Goal: Task Accomplishment & Management: Manage account settings

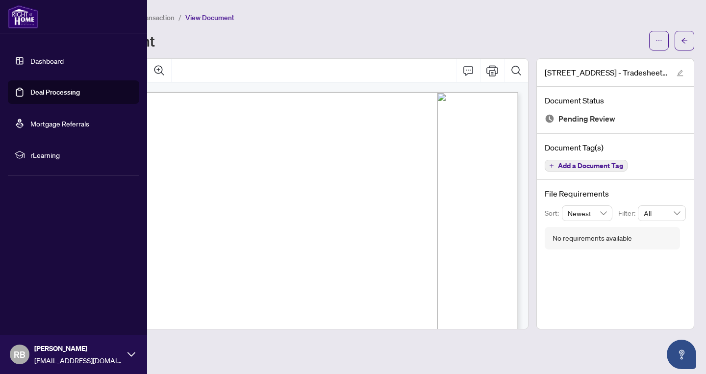
click at [48, 94] on link "Deal Processing" at bounding box center [55, 92] width 50 height 9
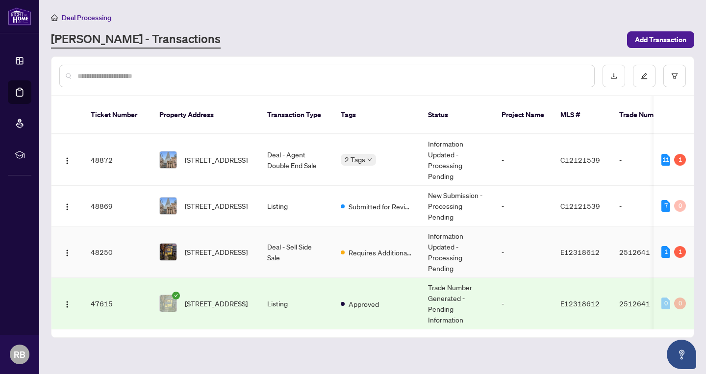
scroll to position [30, 0]
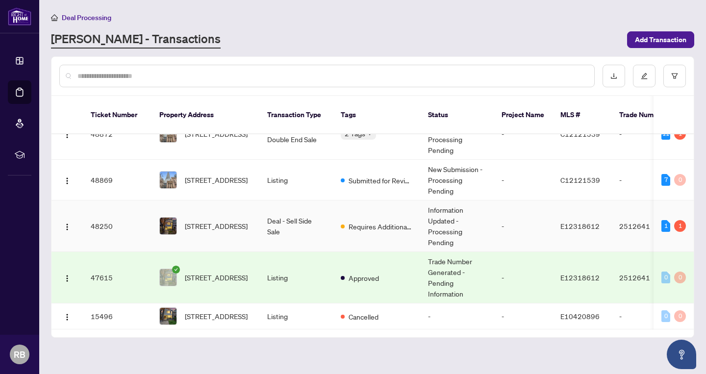
click at [319, 207] on td "Deal - Sell Side Sale" at bounding box center [296, 227] width 74 height 52
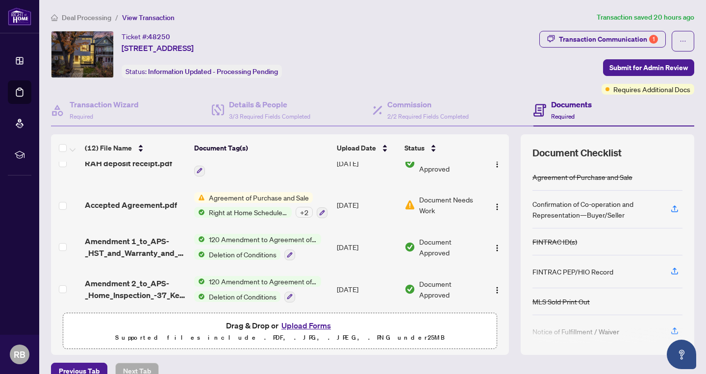
scroll to position [143, 0]
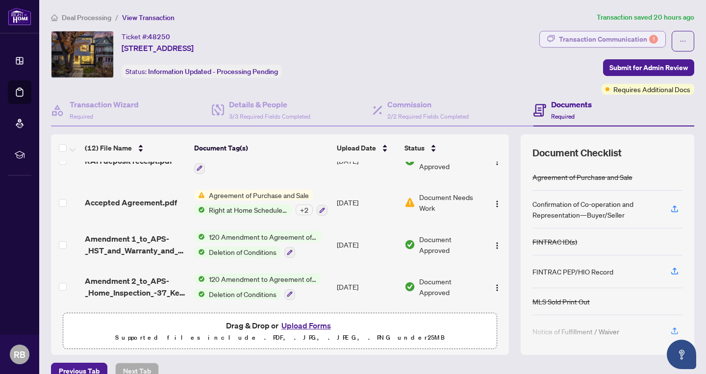
click at [561, 42] on div "Transaction Communication 1" at bounding box center [608, 39] width 99 height 16
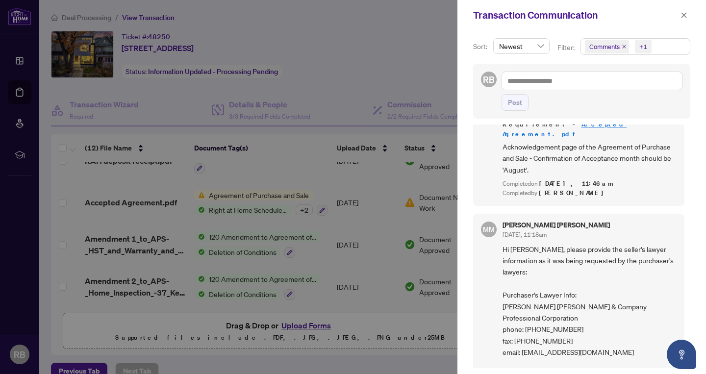
scroll to position [635, 0]
click at [424, 90] on div at bounding box center [353, 187] width 706 height 374
click at [689, 13] on button "button" at bounding box center [684, 15] width 13 height 12
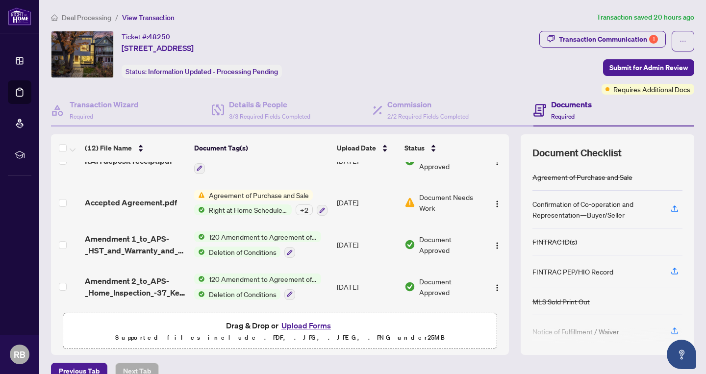
click at [440, 195] on span "Document Needs Work" at bounding box center [450, 203] width 62 height 22
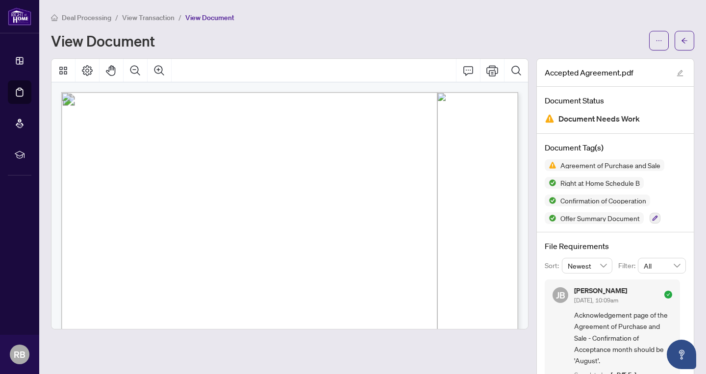
scroll to position [607, 0]
click at [141, 16] on span "View Transaction" at bounding box center [148, 17] width 52 height 9
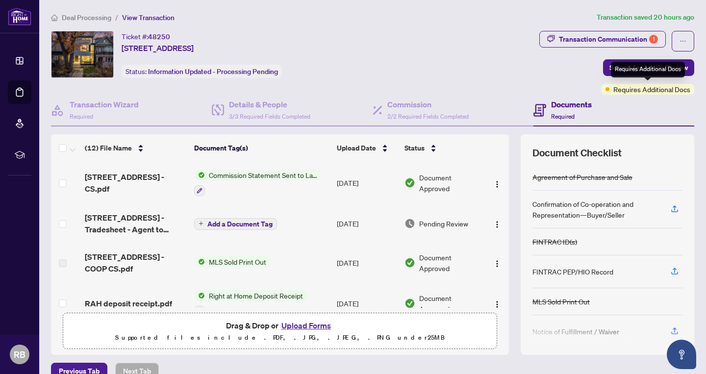
click at [627, 93] on span "Requires Additional Docs" at bounding box center [652, 89] width 77 height 11
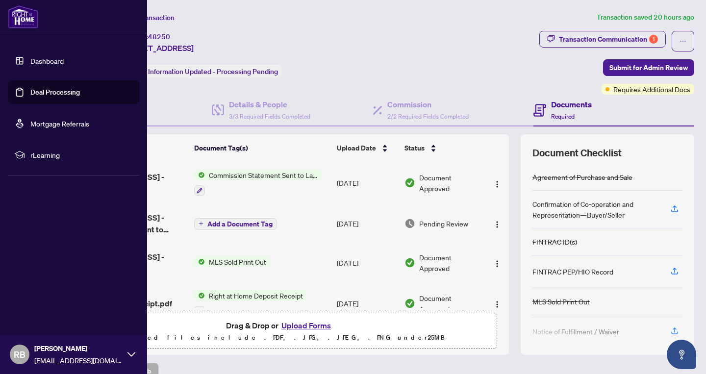
click at [50, 90] on link "Deal Processing" at bounding box center [55, 92] width 50 height 9
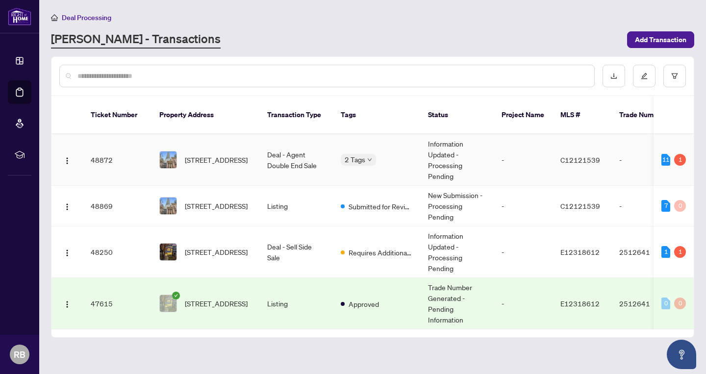
click at [261, 146] on td "Deal - Agent Double End Sale" at bounding box center [296, 160] width 74 height 52
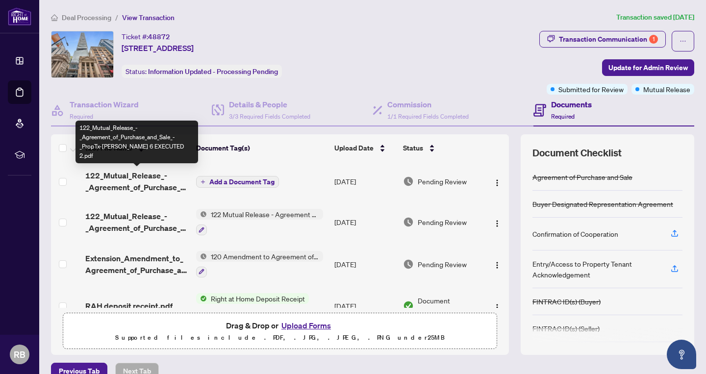
click at [143, 183] on span "122_Mutual_Release_-_Agreement_of_Purchase_and_Sale_-_PropTx-[PERSON_NAME] 6 EX…" at bounding box center [136, 182] width 103 height 24
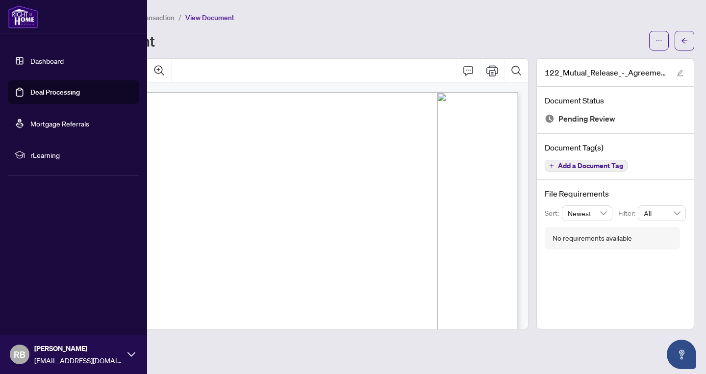
click at [61, 92] on link "Deal Processing" at bounding box center [55, 92] width 50 height 9
